Goal: Information Seeking & Learning: Learn about a topic

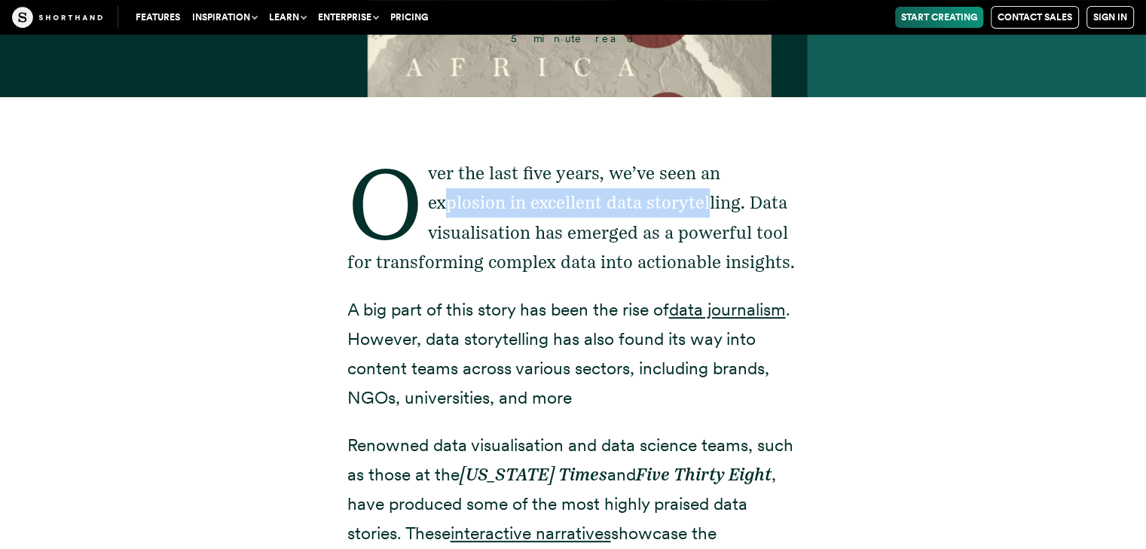
drag, startPoint x: 443, startPoint y: 205, endPoint x: 711, endPoint y: 210, distance: 268.2
click at [711, 210] on p "Over the last five years, we’ve seen an explosion in excellent data storytellin…" at bounding box center [573, 217] width 452 height 117
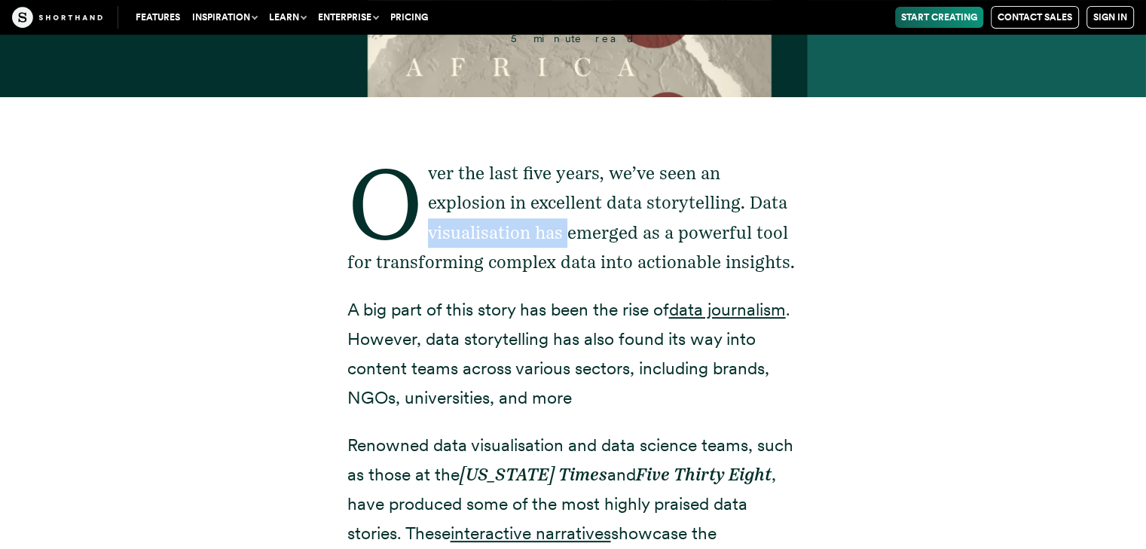
drag, startPoint x: 429, startPoint y: 232, endPoint x: 569, endPoint y: 240, distance: 139.6
click at [569, 240] on p "Over the last five years, we’ve seen an explosion in excellent data storytellin…" at bounding box center [573, 217] width 452 height 117
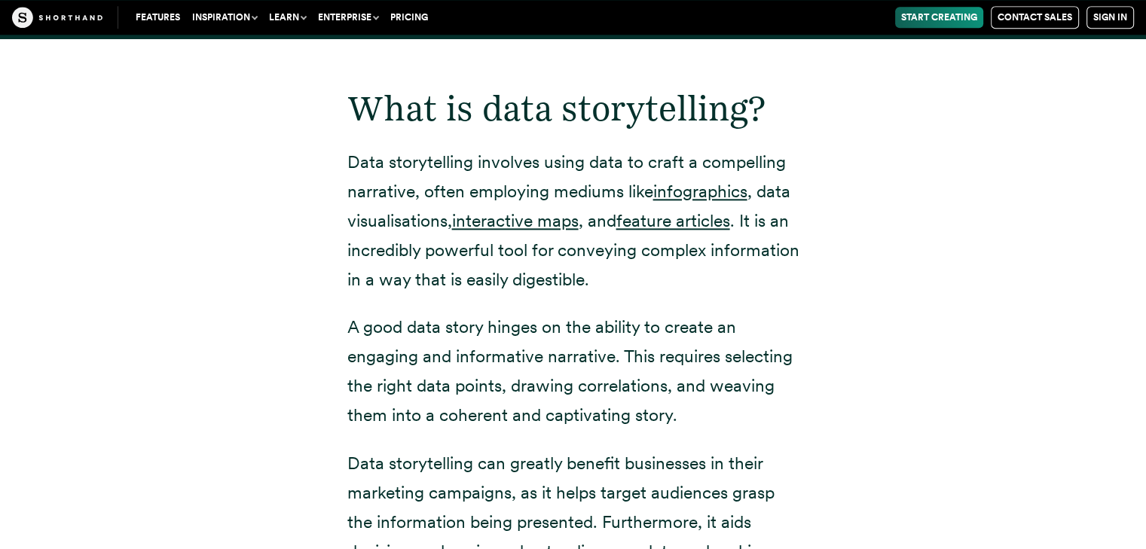
scroll to position [1808, 0]
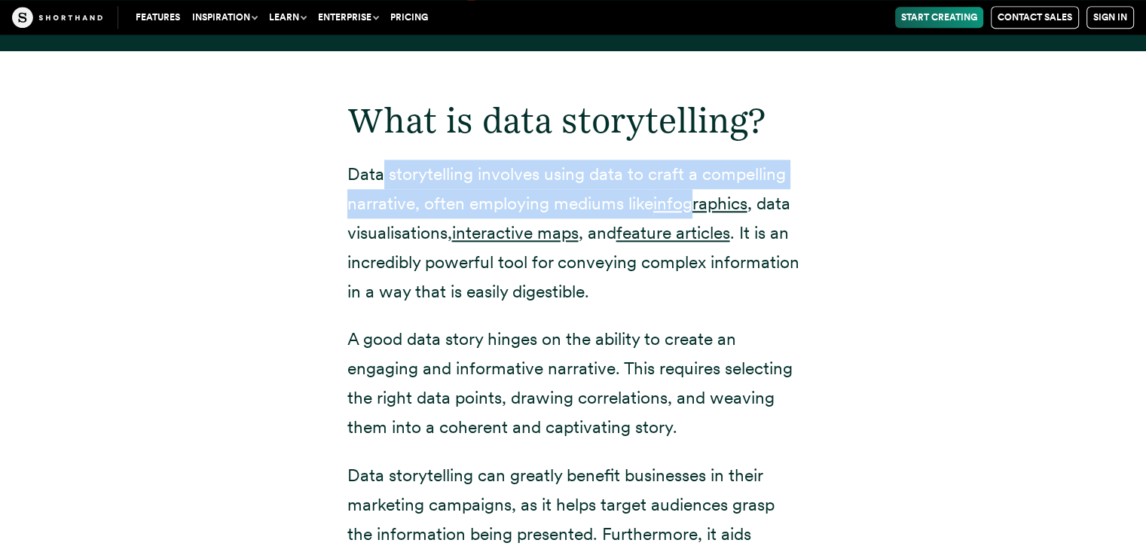
drag, startPoint x: 383, startPoint y: 182, endPoint x: 693, endPoint y: 190, distance: 310.4
click at [693, 190] on p "Data storytelling involves using data to craft a compelling narrative, often em…" at bounding box center [573, 233] width 452 height 147
click at [438, 201] on p "Data storytelling involves using data to craft a compelling narrative, often em…" at bounding box center [573, 233] width 452 height 147
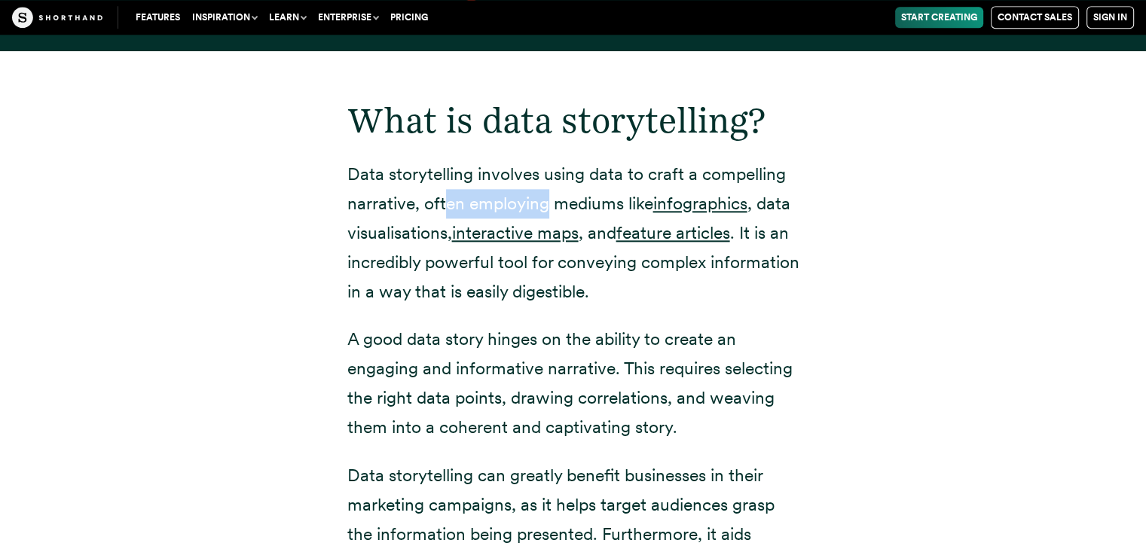
drag, startPoint x: 441, startPoint y: 206, endPoint x: 550, endPoint y: 211, distance: 108.6
click at [550, 211] on p "Data storytelling involves using data to craft a compelling narrative, often em…" at bounding box center [573, 233] width 452 height 147
drag, startPoint x: 607, startPoint y: 206, endPoint x: 650, endPoint y: 204, distance: 43.0
click at [650, 204] on p "Data storytelling involves using data to craft a compelling narrative, often em…" at bounding box center [573, 233] width 452 height 147
drag, startPoint x: 410, startPoint y: 239, endPoint x: 453, endPoint y: 238, distance: 43.0
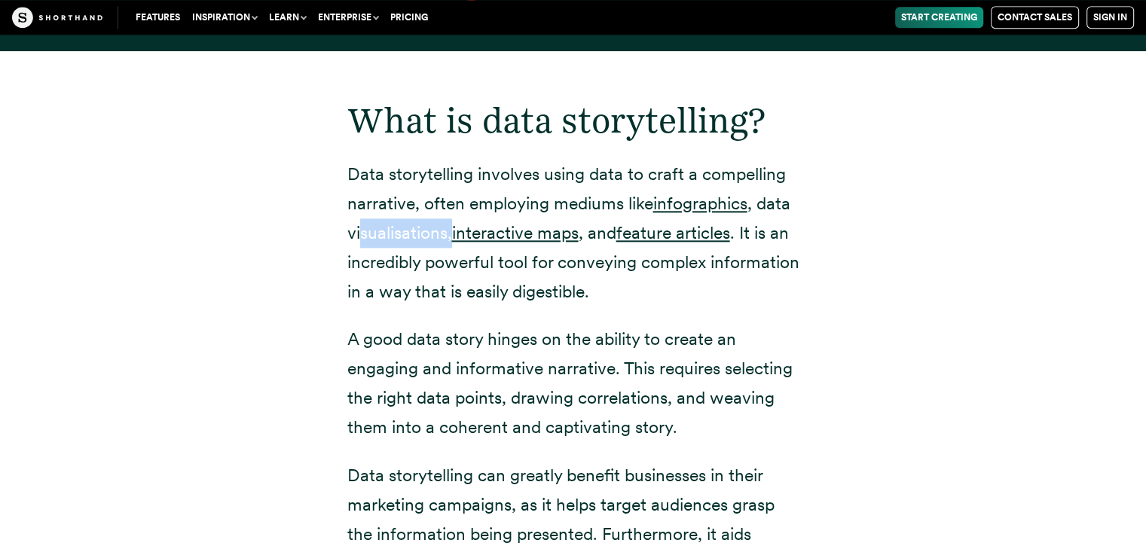
click at [453, 238] on p "Data storytelling involves using data to craft a compelling narrative, often em…" at bounding box center [573, 233] width 452 height 147
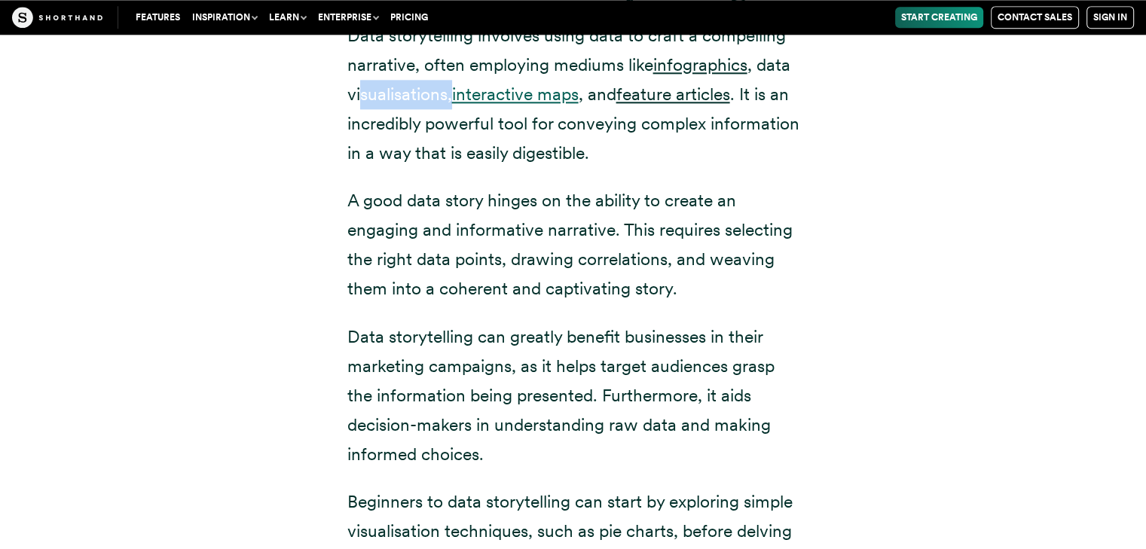
scroll to position [1958, 0]
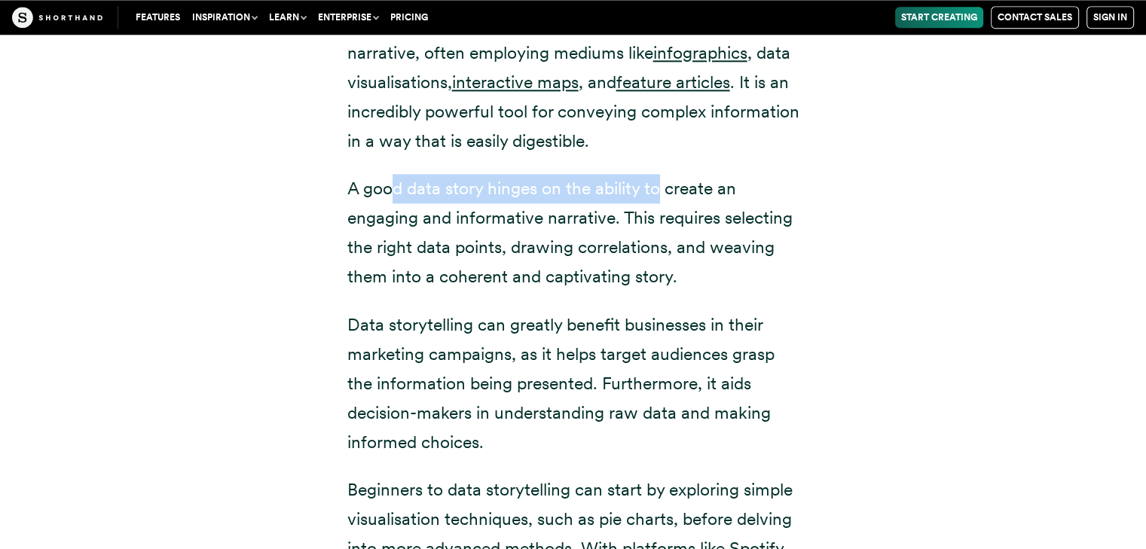
drag, startPoint x: 392, startPoint y: 187, endPoint x: 659, endPoint y: 198, distance: 267.6
click at [659, 198] on p "A good data story hinges on the ability to create an engaging and informative n…" at bounding box center [573, 232] width 452 height 117
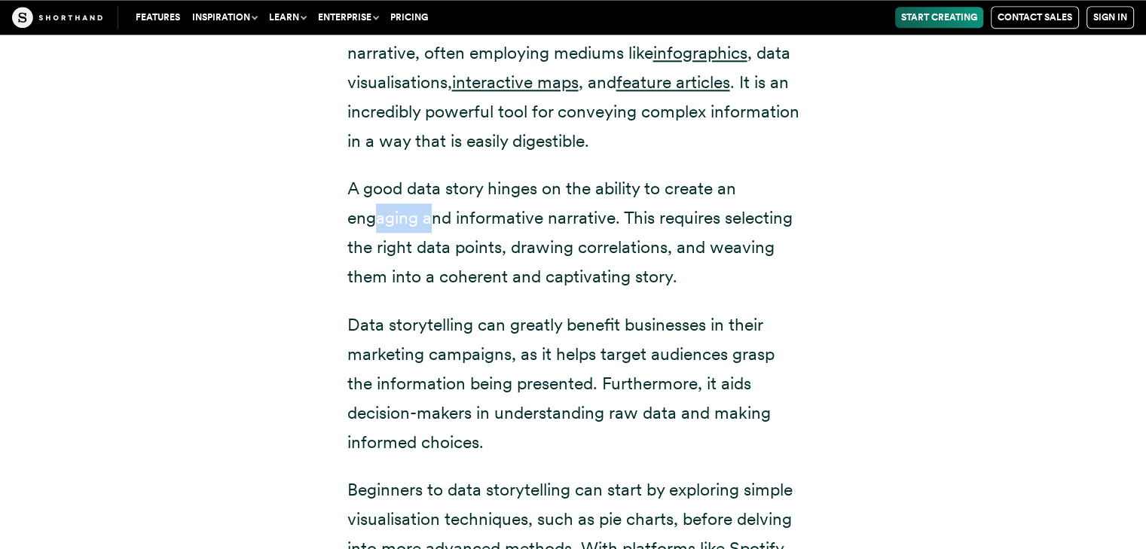
drag, startPoint x: 373, startPoint y: 222, endPoint x: 430, endPoint y: 227, distance: 57.4
click at [430, 227] on p "A good data story hinges on the ability to create an engaging and informative n…" at bounding box center [573, 232] width 452 height 117
drag, startPoint x: 470, startPoint y: 228, endPoint x: 599, endPoint y: 223, distance: 128.9
click at [599, 223] on p "A good data story hinges on the ability to create an engaging and informative n…" at bounding box center [573, 232] width 452 height 117
drag, startPoint x: 346, startPoint y: 255, endPoint x: 476, endPoint y: 256, distance: 129.5
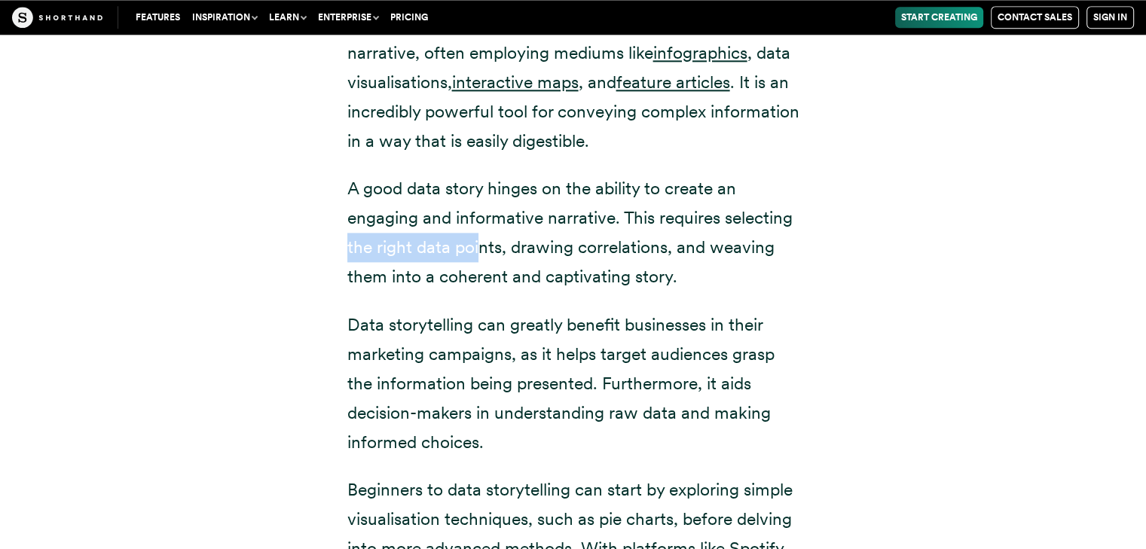
click at [476, 256] on p "A good data story hinges on the ability to create an engaging and informative n…" at bounding box center [573, 232] width 452 height 117
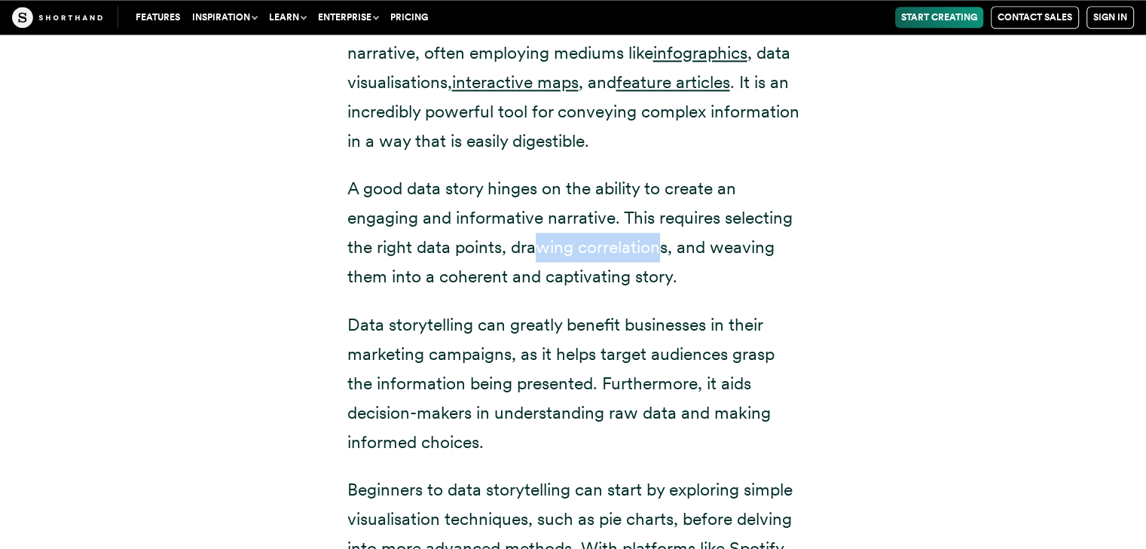
drag, startPoint x: 549, startPoint y: 255, endPoint x: 655, endPoint y: 252, distance: 106.2
click at [655, 252] on p "A good data story hinges on the ability to create an engaging and informative n…" at bounding box center [573, 232] width 452 height 117
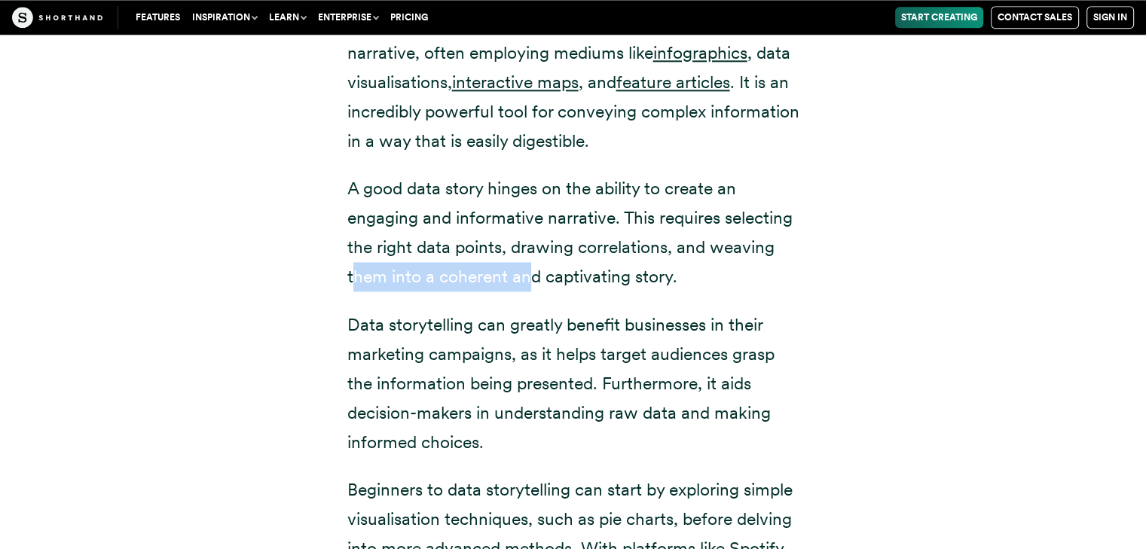
drag, startPoint x: 361, startPoint y: 282, endPoint x: 532, endPoint y: 279, distance: 171.0
click at [532, 279] on p "A good data story hinges on the ability to create an engaging and informative n…" at bounding box center [573, 232] width 452 height 117
click at [500, 285] on p "A good data story hinges on the ability to create an engaging and informative n…" at bounding box center [573, 232] width 452 height 117
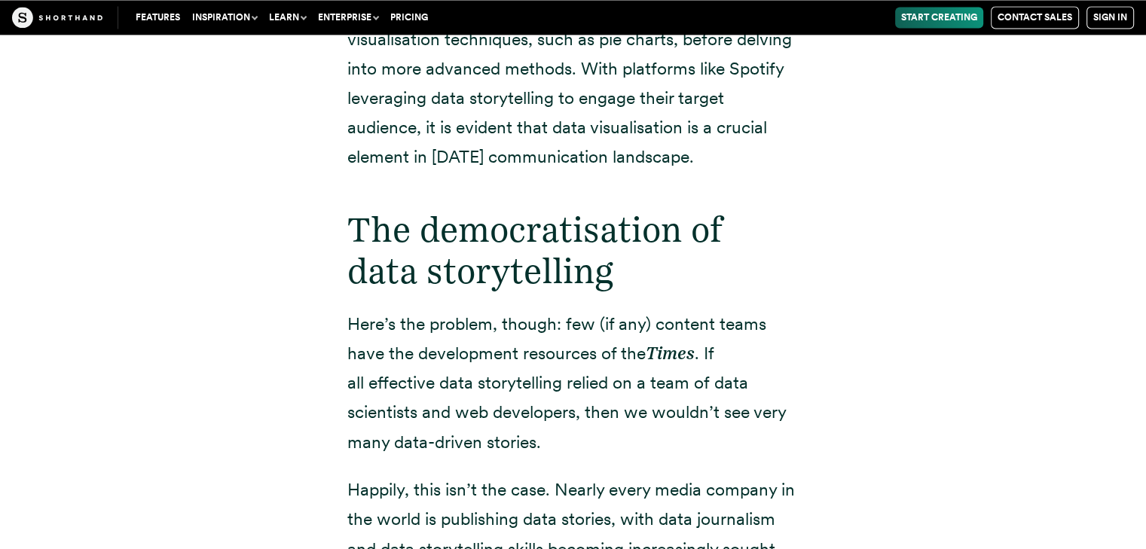
scroll to position [2485, 0]
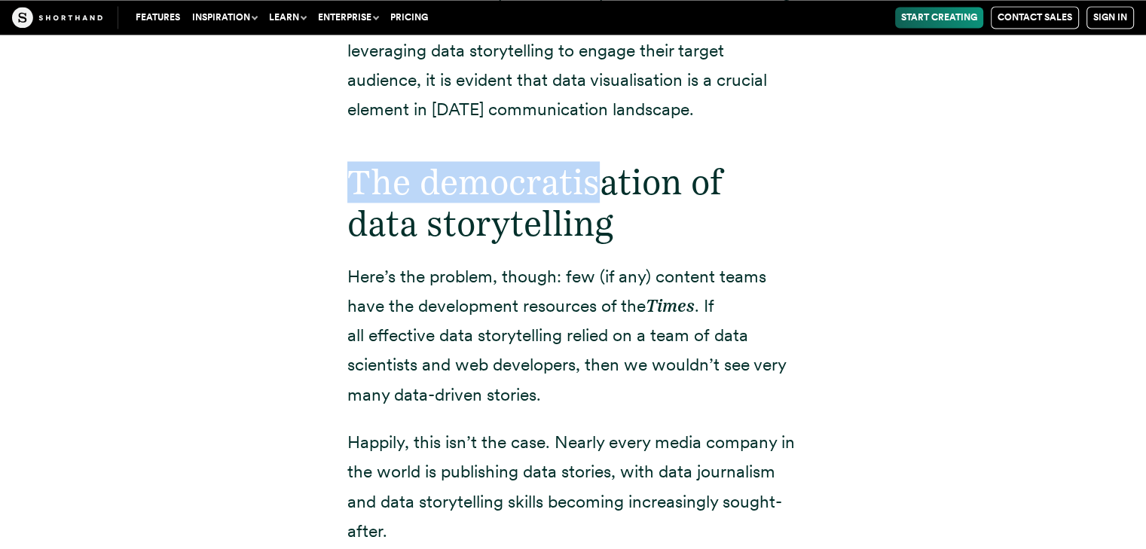
drag, startPoint x: 452, startPoint y: 187, endPoint x: 594, endPoint y: 186, distance: 142.3
click at [594, 186] on h2 "The democratisation of data storytelling" at bounding box center [573, 202] width 452 height 83
click at [569, 191] on h2 "The democratisation of data storytelling" at bounding box center [573, 202] width 452 height 83
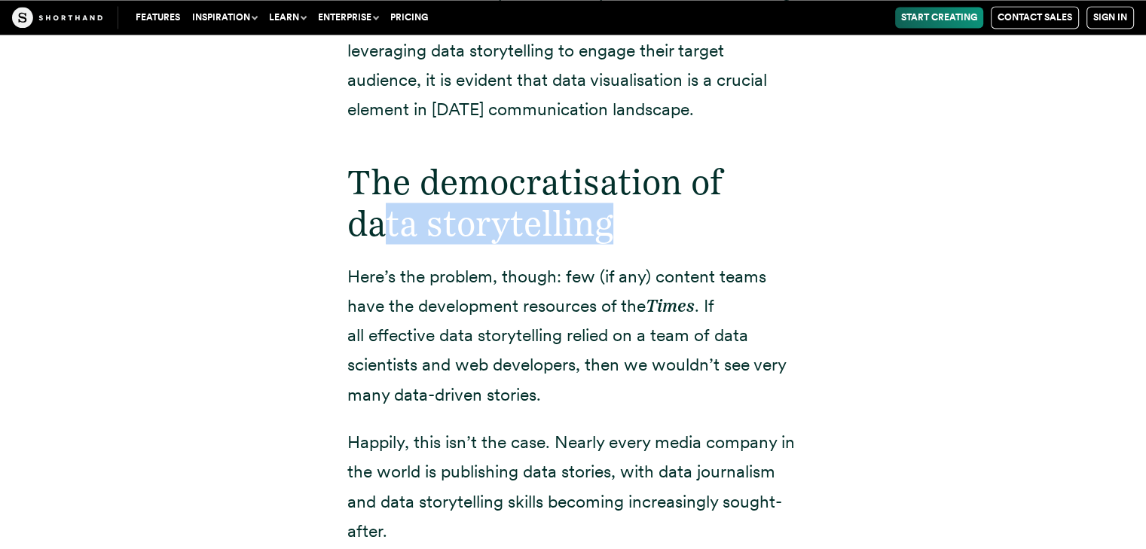
drag, startPoint x: 417, startPoint y: 233, endPoint x: 626, endPoint y: 225, distance: 208.8
click at [626, 225] on h2 "The democratisation of data storytelling" at bounding box center [573, 202] width 452 height 83
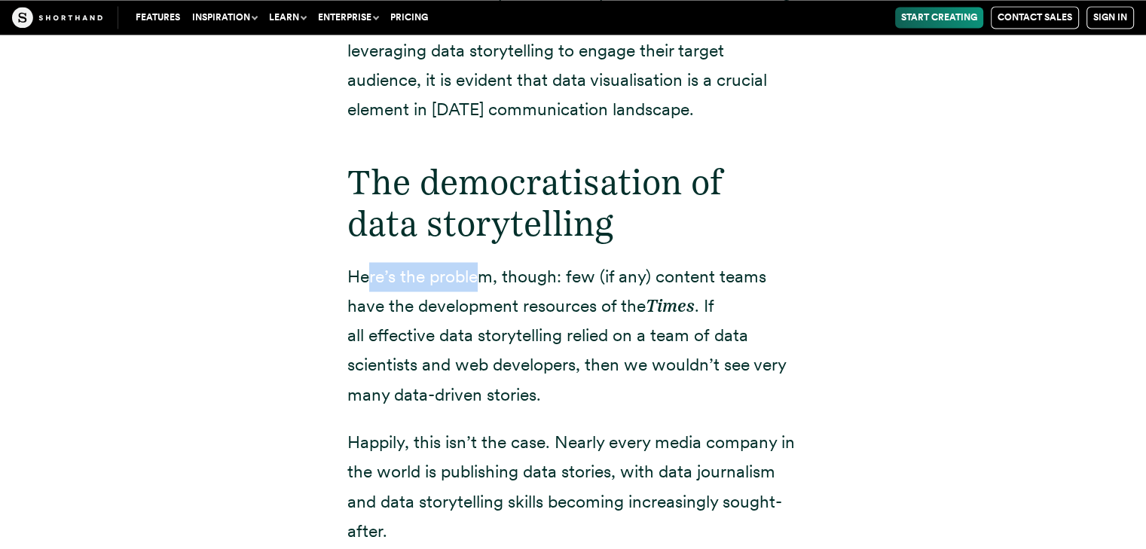
drag, startPoint x: 377, startPoint y: 274, endPoint x: 477, endPoint y: 270, distance: 99.5
click at [477, 270] on p "Here’s the problem, though: few (if any) content teams have the development res…" at bounding box center [573, 335] width 452 height 147
drag, startPoint x: 540, startPoint y: 270, endPoint x: 584, endPoint y: 270, distance: 44.4
click at [584, 270] on p "Here’s the problem, though: few (if any) content teams have the development res…" at bounding box center [573, 335] width 452 height 147
drag, startPoint x: 623, startPoint y: 271, endPoint x: 688, endPoint y: 272, distance: 65.5
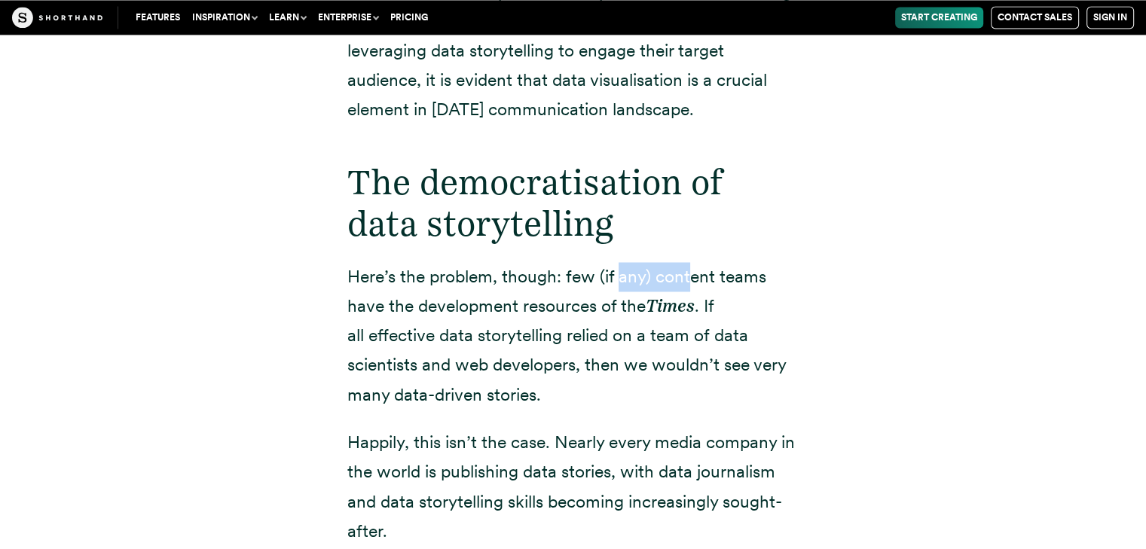
click at [688, 272] on p "Here’s the problem, though: few (if any) content teams have the development res…" at bounding box center [573, 335] width 452 height 147
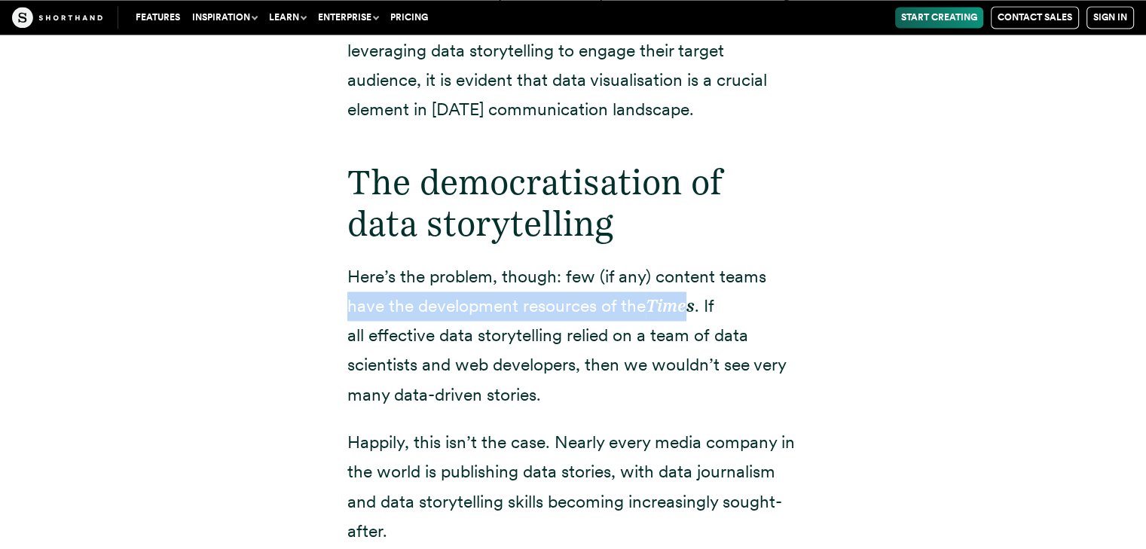
drag, startPoint x: 346, startPoint y: 310, endPoint x: 688, endPoint y: 304, distance: 341.2
click at [688, 304] on p "Here’s the problem, though: few (if any) content teams have the development res…" at bounding box center [573, 335] width 452 height 147
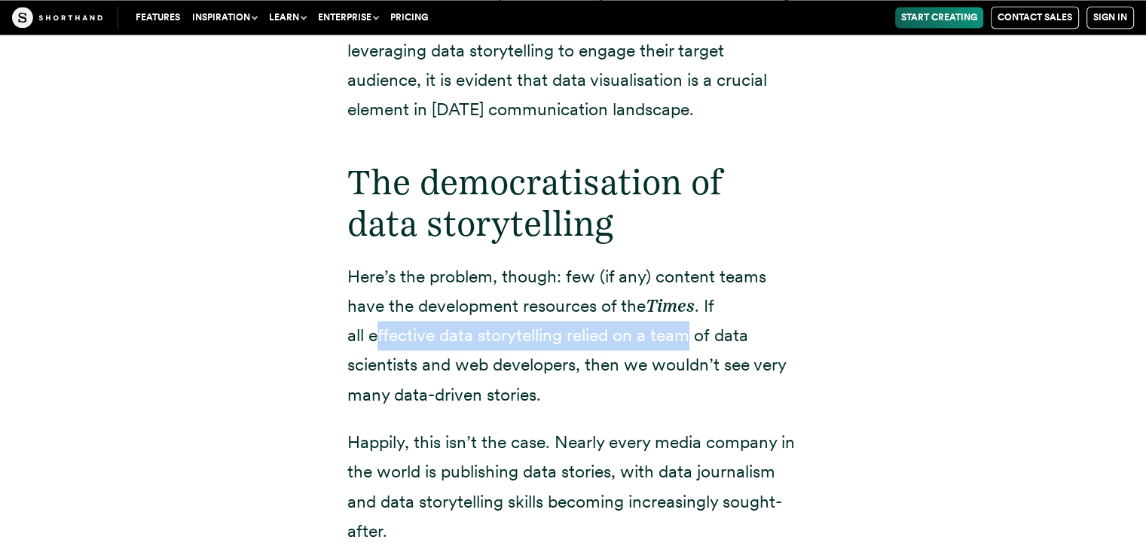
drag, startPoint x: 383, startPoint y: 342, endPoint x: 688, endPoint y: 335, distance: 305.1
click at [688, 335] on p "Here’s the problem, though: few (if any) content teams have the development res…" at bounding box center [573, 335] width 452 height 147
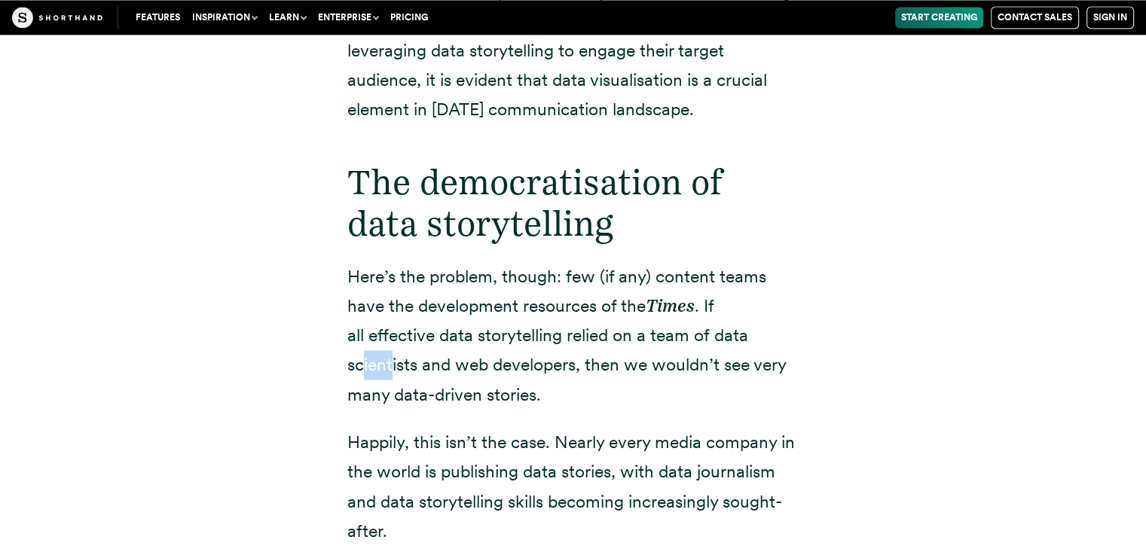
drag, startPoint x: 365, startPoint y: 365, endPoint x: 416, endPoint y: 365, distance: 52.0
click at [399, 365] on p "Here’s the problem, though: few (if any) content teams have the development res…" at bounding box center [573, 335] width 452 height 147
drag, startPoint x: 470, startPoint y: 365, endPoint x: 536, endPoint y: 363, distance: 66.3
click at [536, 363] on p "Here’s the problem, though: few (if any) content teams have the development res…" at bounding box center [573, 335] width 452 height 147
drag, startPoint x: 602, startPoint y: 359, endPoint x: 712, endPoint y: 358, distance: 110.7
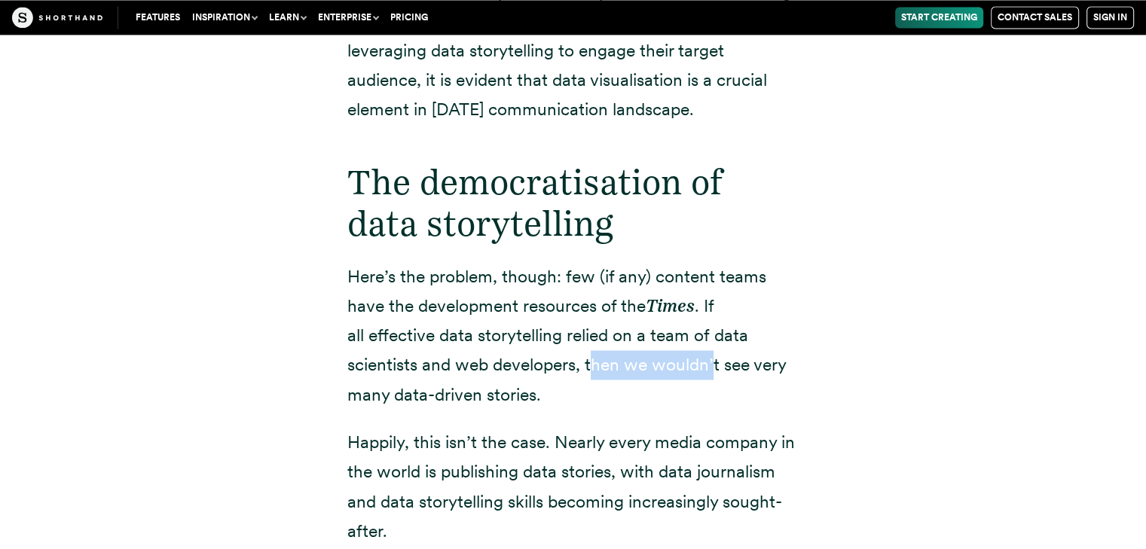
click at [712, 358] on p "Here’s the problem, though: few (if any) content teams have the development res…" at bounding box center [573, 335] width 452 height 147
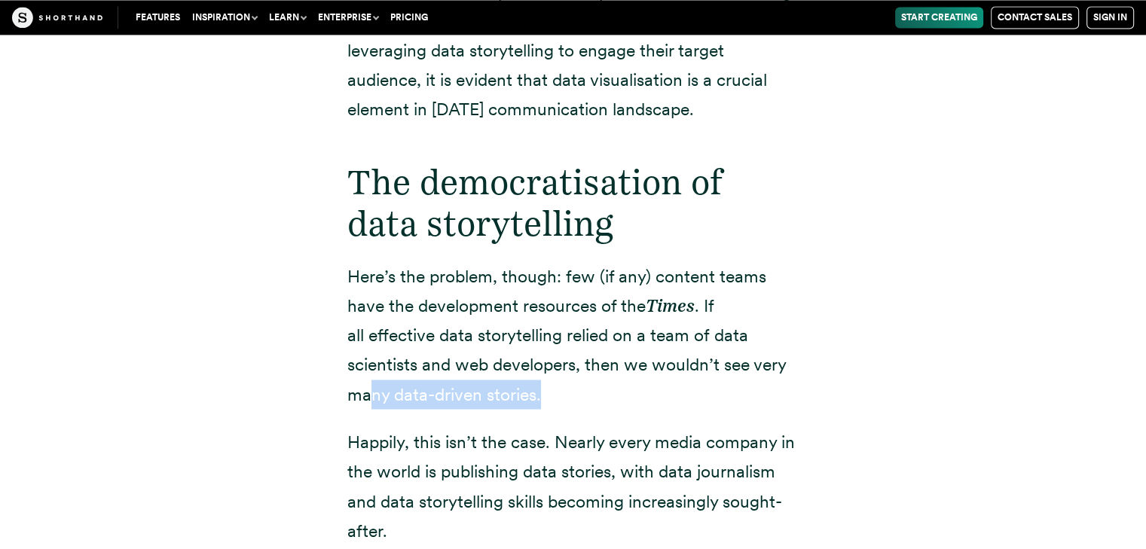
drag, startPoint x: 386, startPoint y: 392, endPoint x: 551, endPoint y: 389, distance: 165.7
click at [554, 389] on p "Here’s the problem, though: few (if any) content teams have the development res…" at bounding box center [573, 335] width 452 height 147
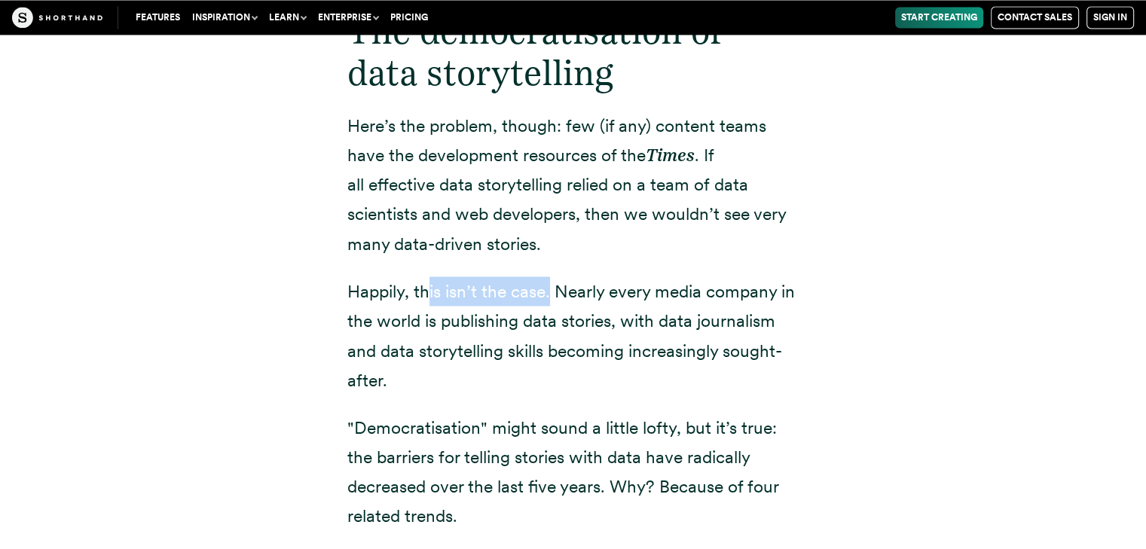
drag, startPoint x: 432, startPoint y: 298, endPoint x: 551, endPoint y: 303, distance: 118.3
click at [551, 303] on p "Happily, this isn’t the case. Nearly every media company in the world is publis…" at bounding box center [573, 334] width 452 height 117
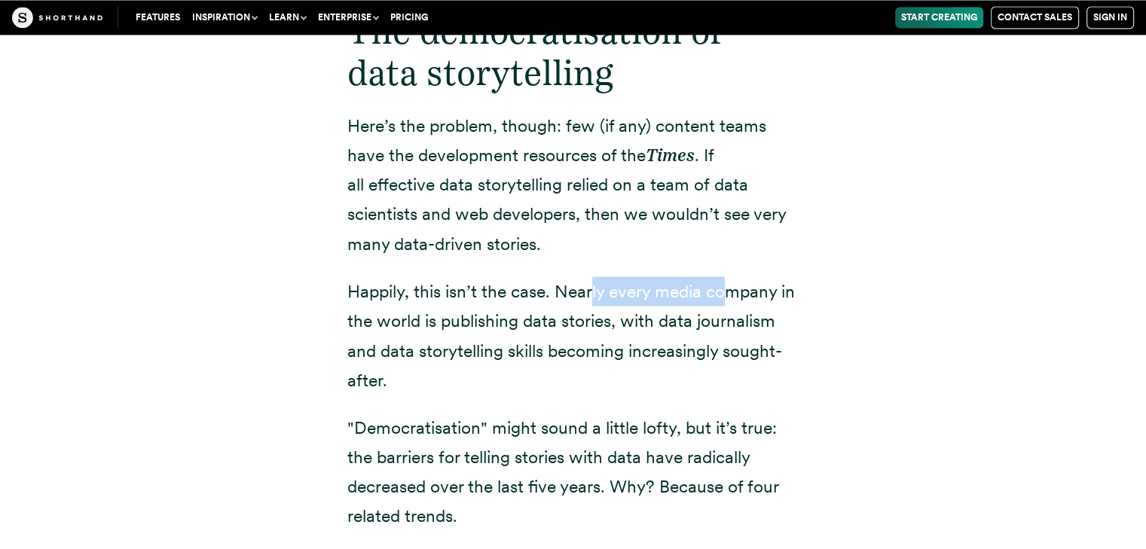
drag, startPoint x: 604, startPoint y: 302, endPoint x: 726, endPoint y: 296, distance: 122.2
click at [726, 296] on p "Happily, this isn’t the case. Nearly every media company in the world is publis…" at bounding box center [573, 334] width 452 height 117
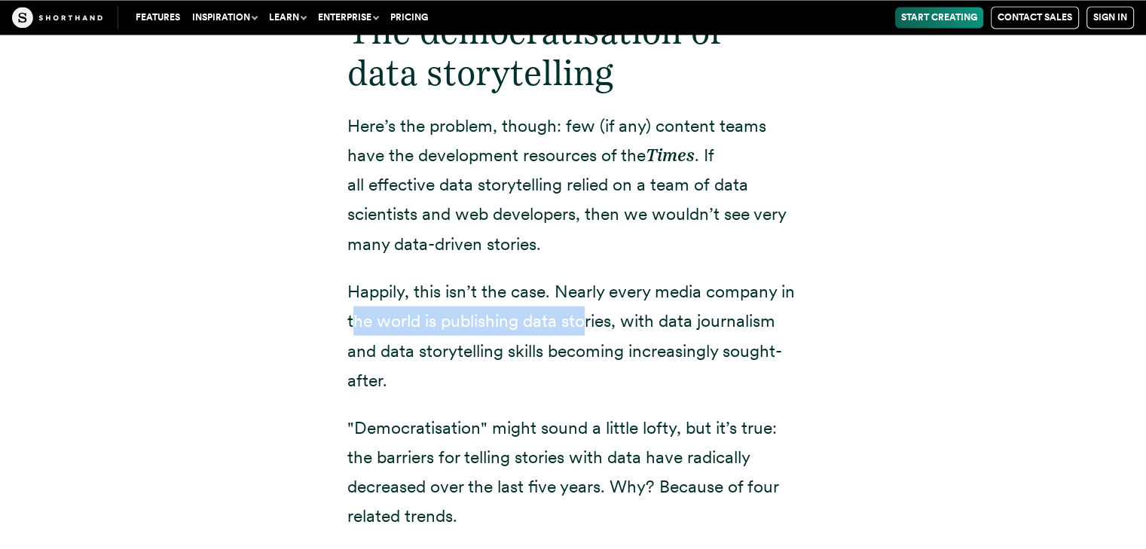
drag, startPoint x: 355, startPoint y: 328, endPoint x: 583, endPoint y: 322, distance: 227.5
click at [583, 322] on p "Happily, this isn’t the case. Nearly every media company in the world is publis…" at bounding box center [573, 334] width 452 height 117
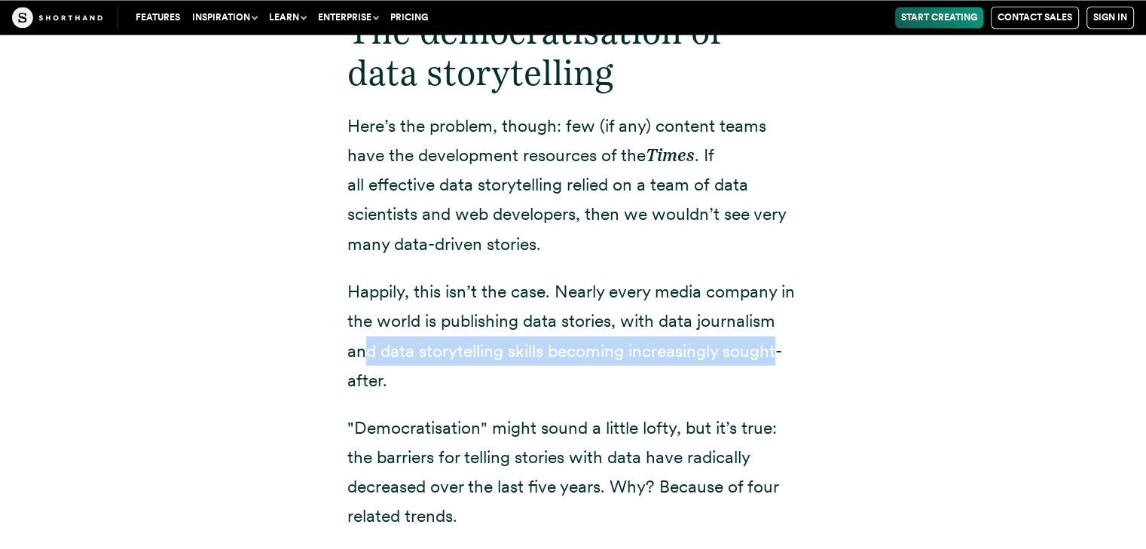
drag, startPoint x: 377, startPoint y: 352, endPoint x: 779, endPoint y: 340, distance: 403.1
click at [779, 340] on p "Happily, this isn’t the case. Nearly every media company in the world is publis…" at bounding box center [573, 334] width 452 height 117
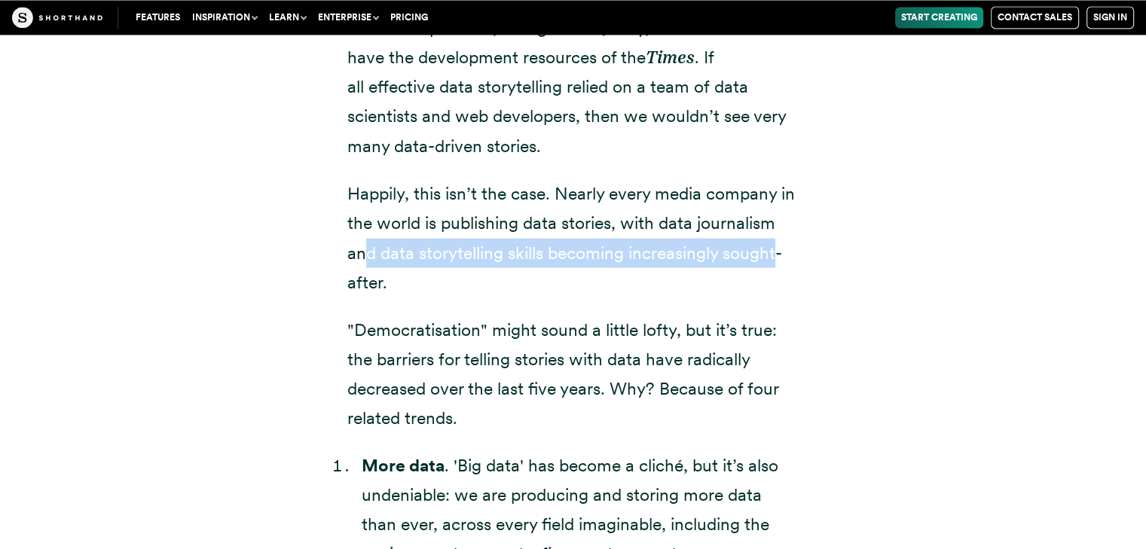
scroll to position [2787, 0]
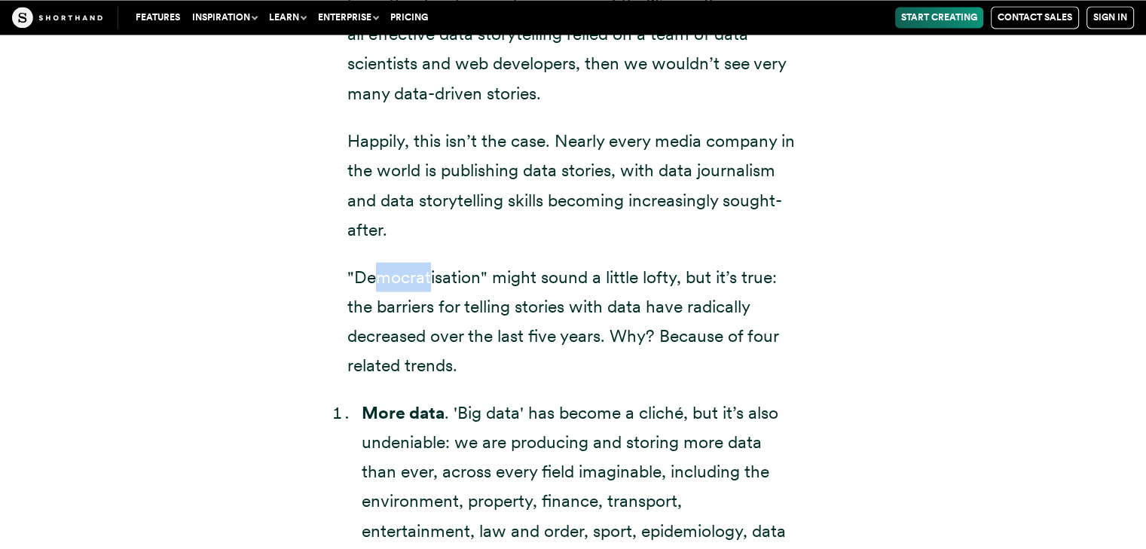
drag, startPoint x: 371, startPoint y: 281, endPoint x: 430, endPoint y: 281, distance: 59.5
click at [430, 281] on p ""Democratisation" might sound a little lofty, but it’s true: the barriers for t…" at bounding box center [573, 320] width 452 height 117
drag, startPoint x: 353, startPoint y: 279, endPoint x: 480, endPoint y: 278, distance: 126.5
click at [480, 278] on p ""Democratisation" might sound a little lofty, but it’s true: the barriers for t…" at bounding box center [573, 320] width 452 height 117
click at [565, 272] on p ""Democratisation" might sound a little lofty, but it’s true: the barriers for t…" at bounding box center [573, 320] width 452 height 117
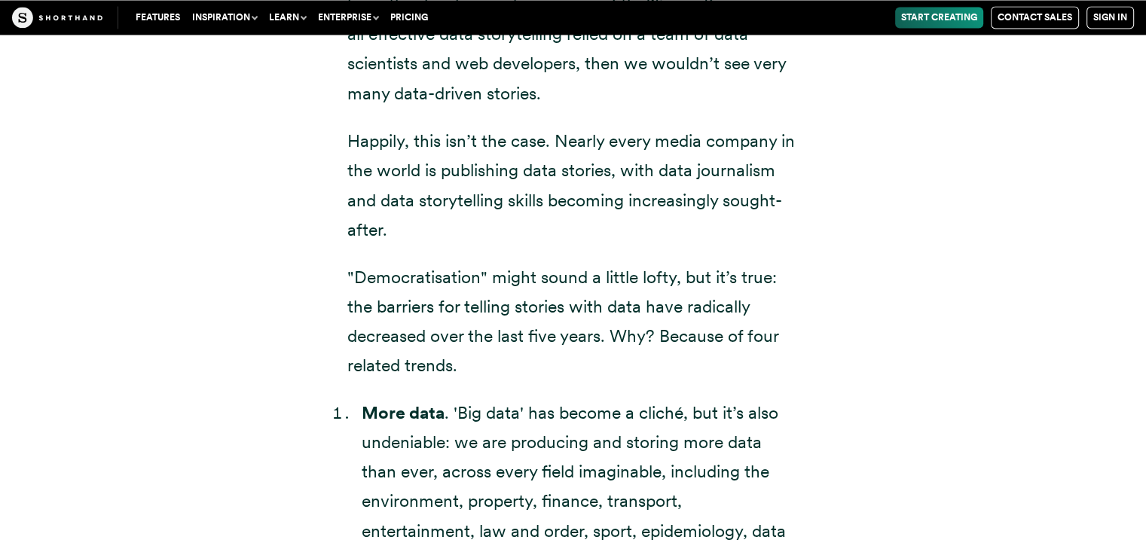
click at [648, 276] on p ""Democratisation" might sound a little lofty, but it’s true: the barriers for t…" at bounding box center [573, 320] width 452 height 117
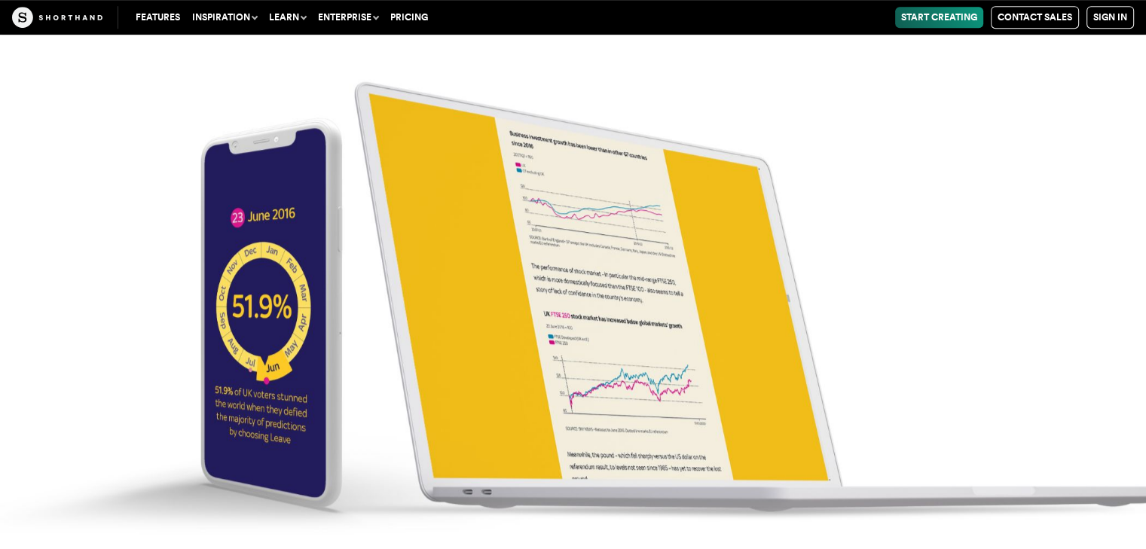
scroll to position [6703, 0]
